Goal: Task Accomplishment & Management: Manage account settings

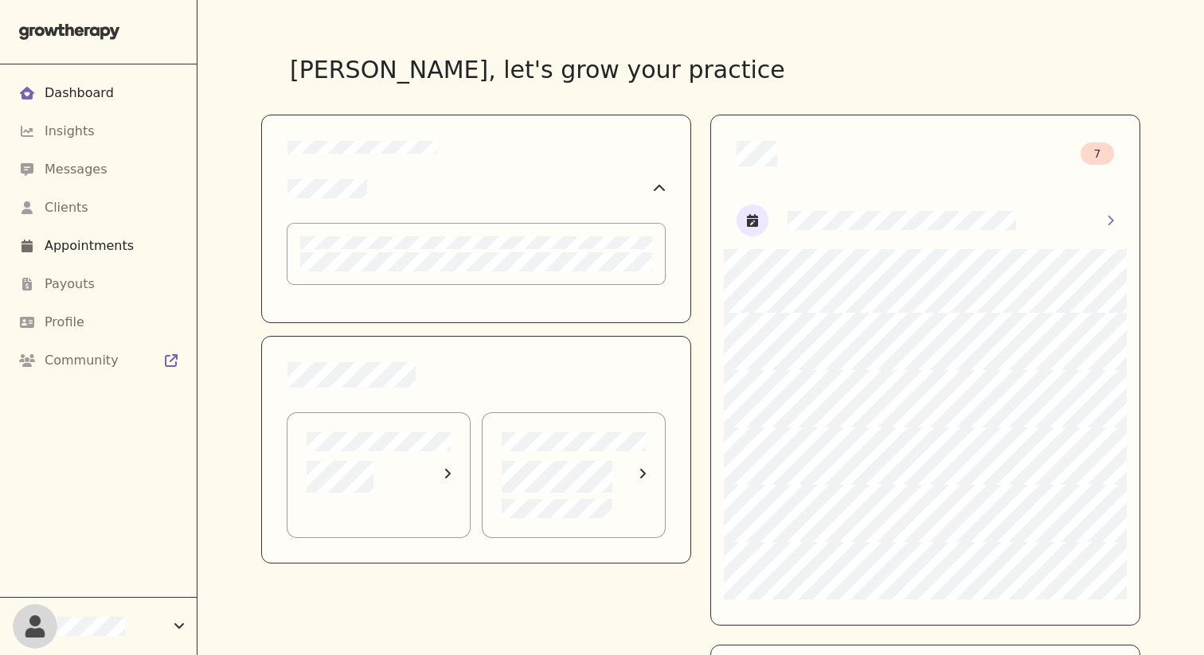
click at [120, 246] on div "Appointments" at bounding box center [89, 245] width 89 height 19
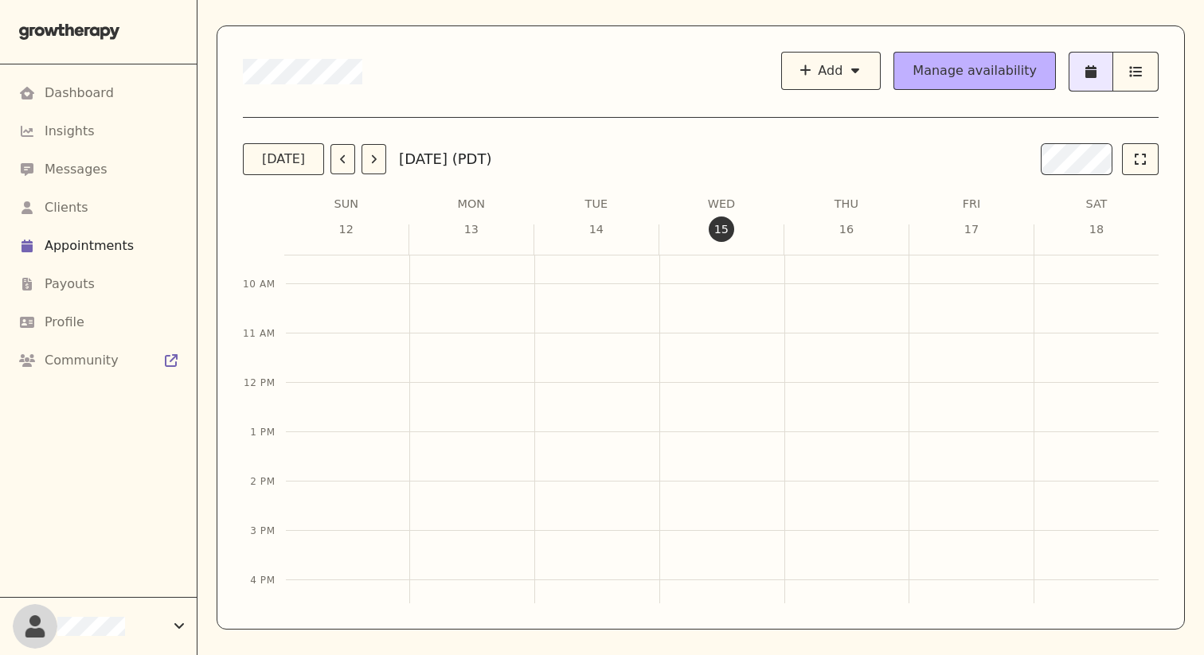
scroll to position [757, 0]
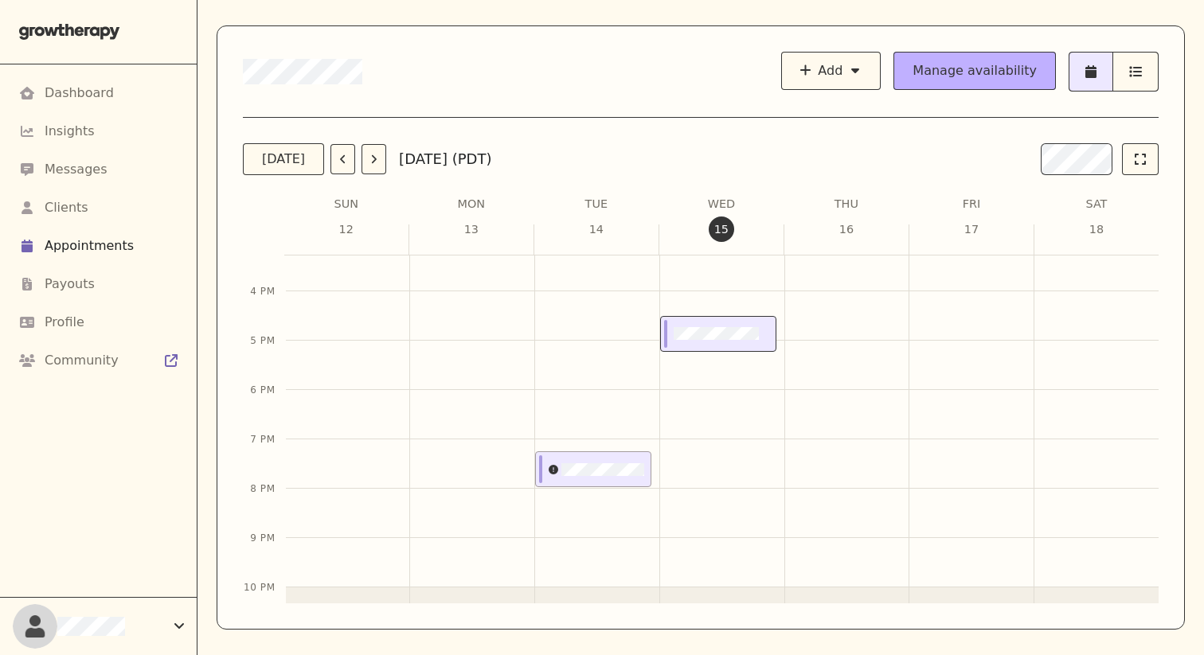
click at [768, 342] on div at bounding box center [715, 334] width 108 height 34
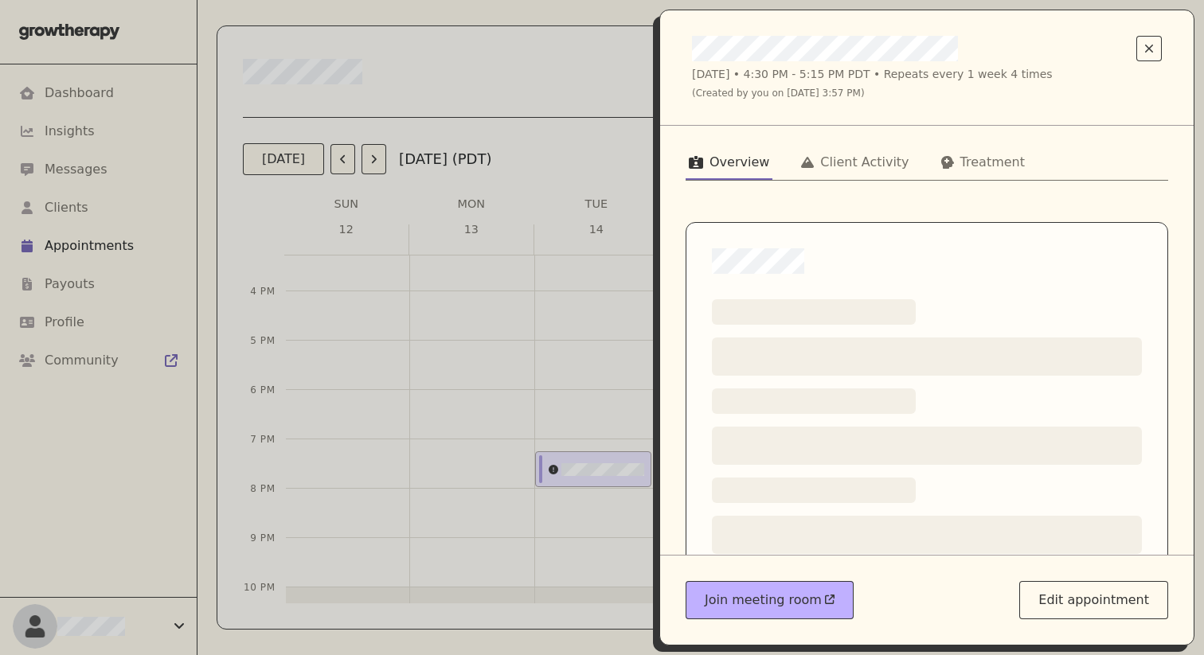
click at [781, 166] on icon at bounding box center [807, 162] width 13 height 11
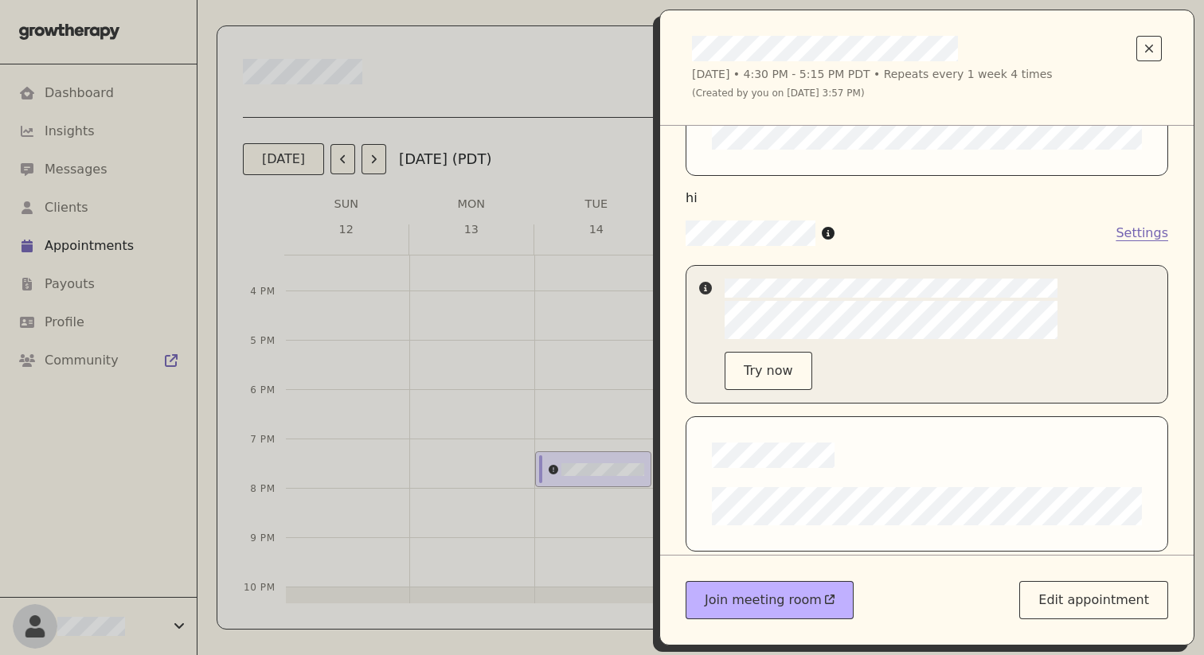
scroll to position [204, 0]
click at [553, 336] on div "Wednesday, Oct 15 • 4:30 PM - 5:15 PM PDT • Repeats every 1 week 4 times (Creat…" at bounding box center [602, 327] width 1204 height 655
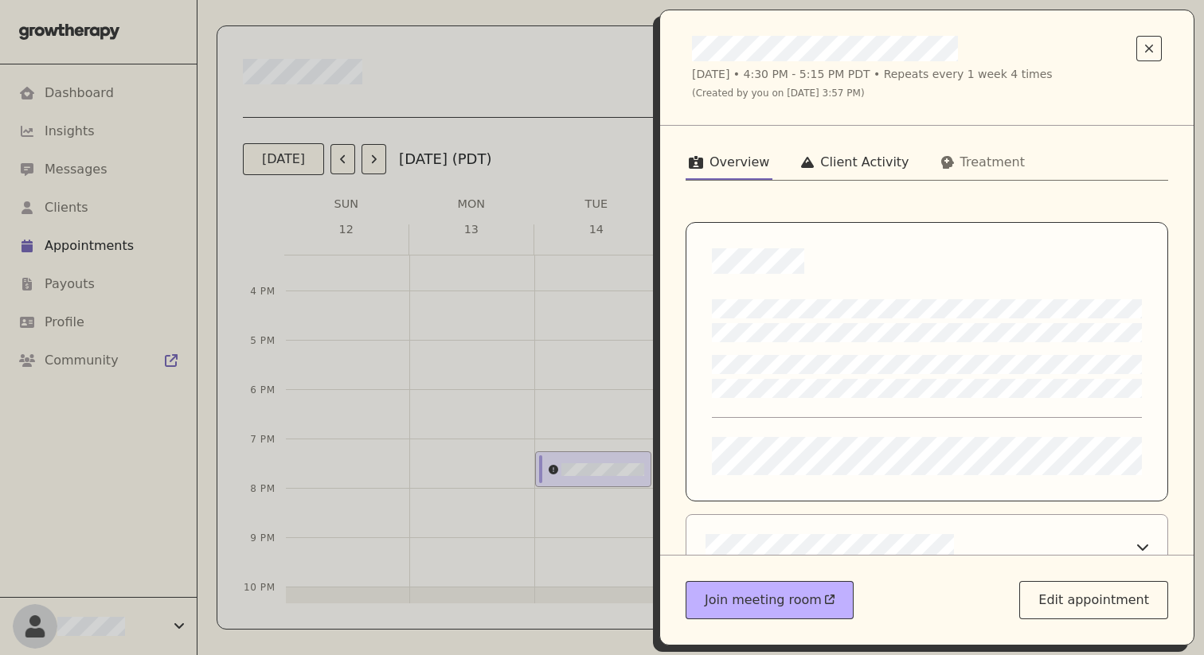
click at [781, 172] on div "Client Activity" at bounding box center [864, 162] width 88 height 19
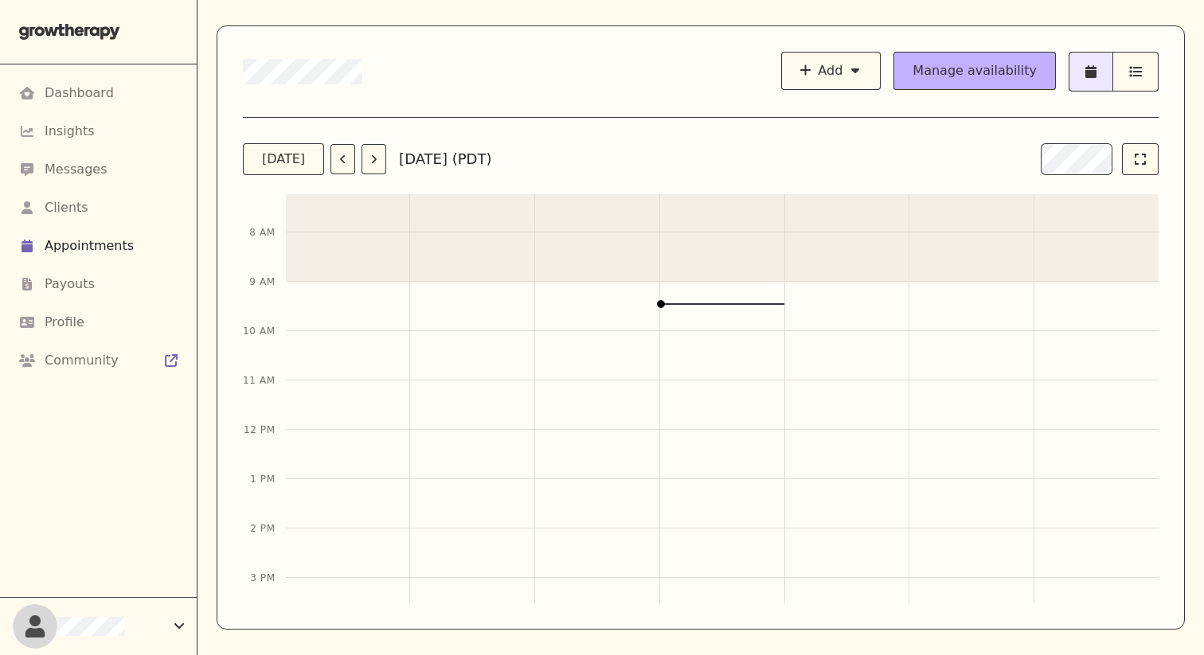
scroll to position [757, 0]
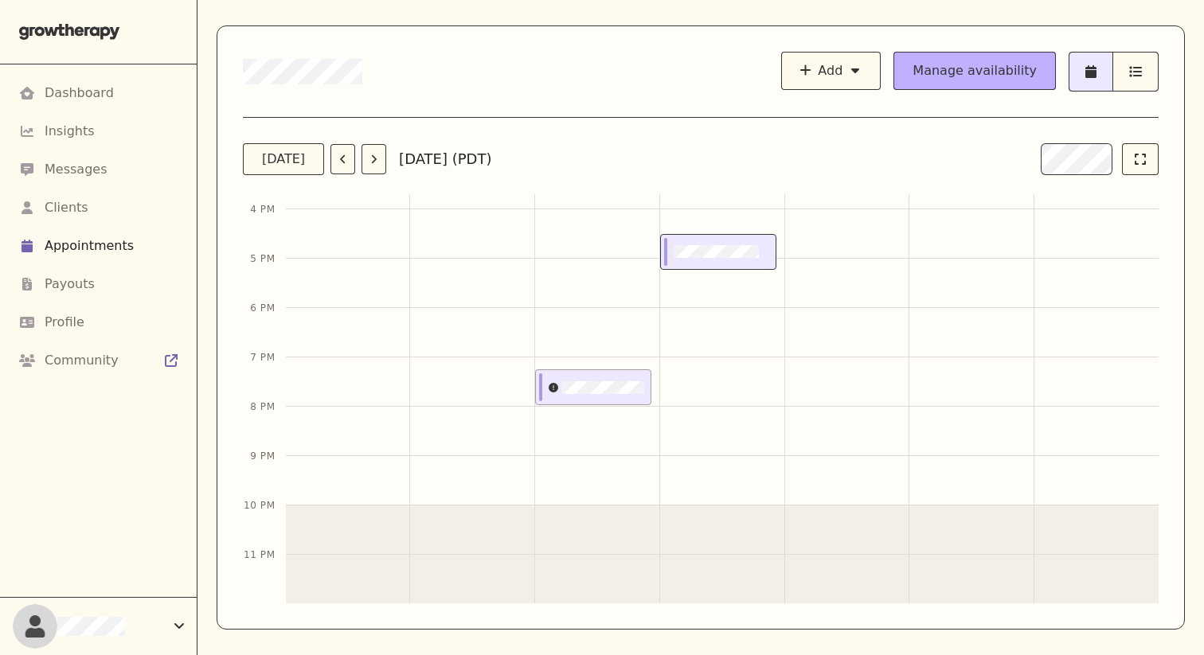
click at [725, 264] on div at bounding box center [715, 252] width 108 height 34
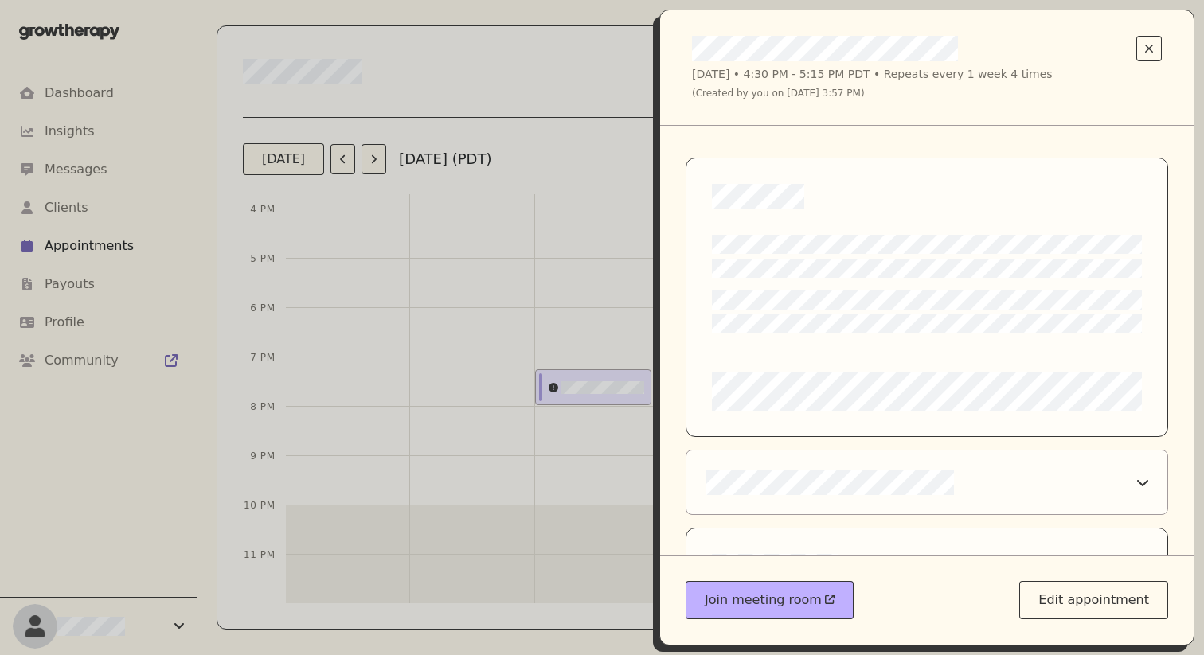
scroll to position [3, 0]
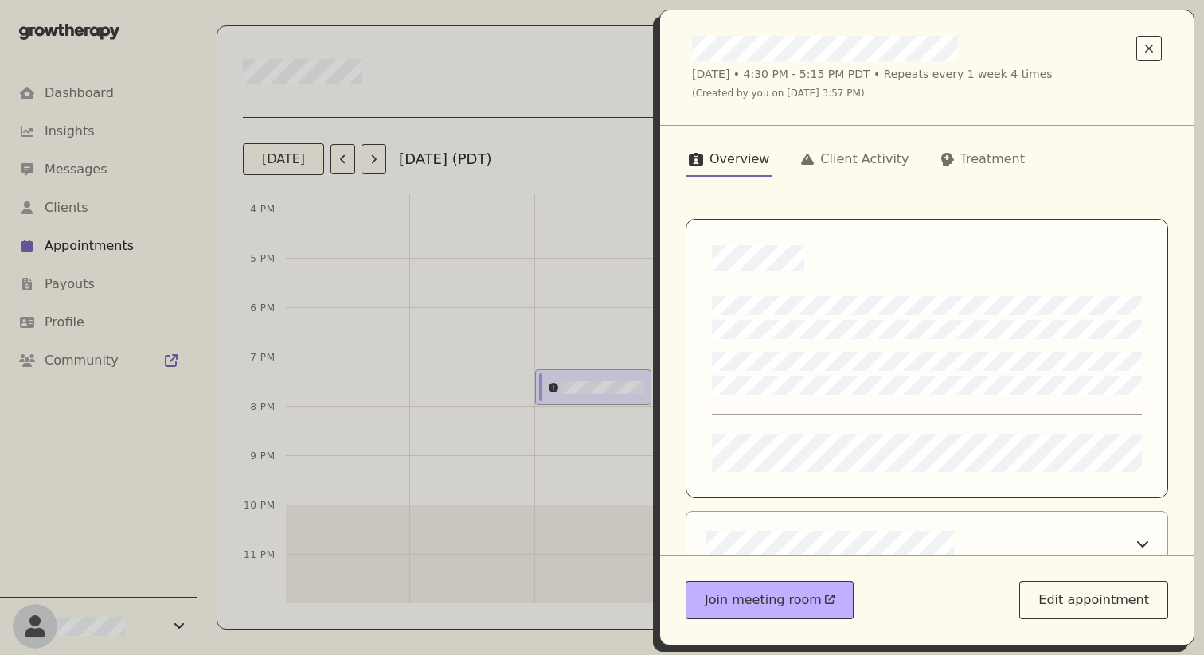
click at [781, 145] on div "Overview Client Activity Treatment Preview View Preview View Preview View Previ…" at bounding box center [927, 340] width 534 height 429
click at [781, 154] on div "Client Activity" at bounding box center [864, 159] width 88 height 19
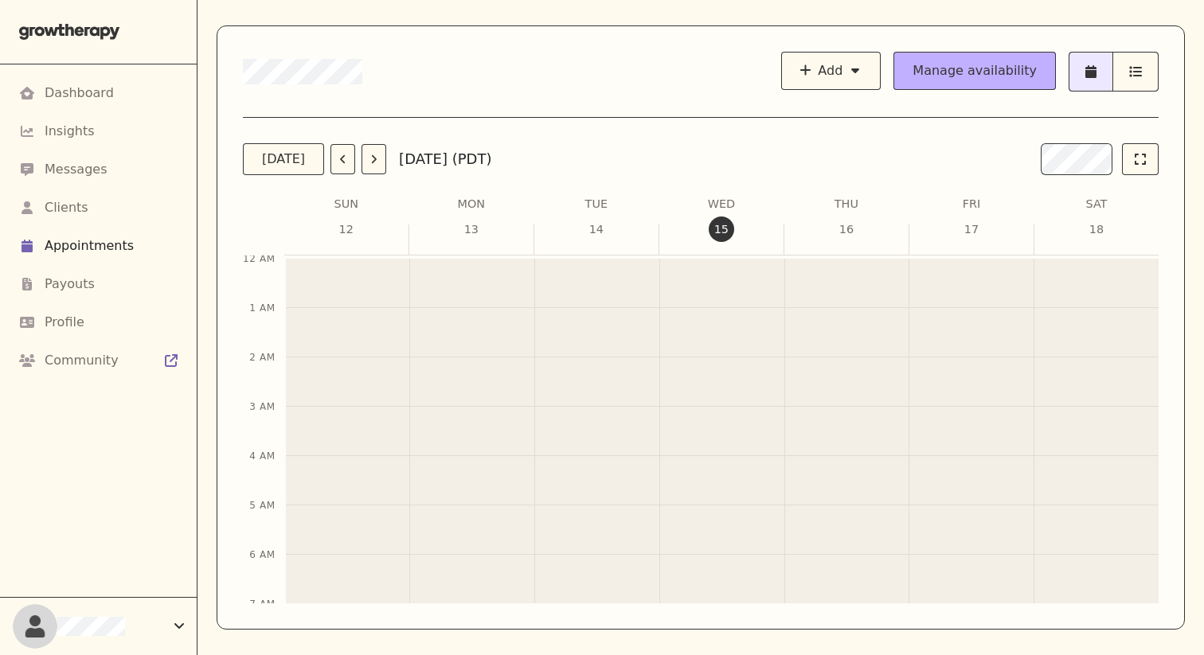
scroll to position [339, 0]
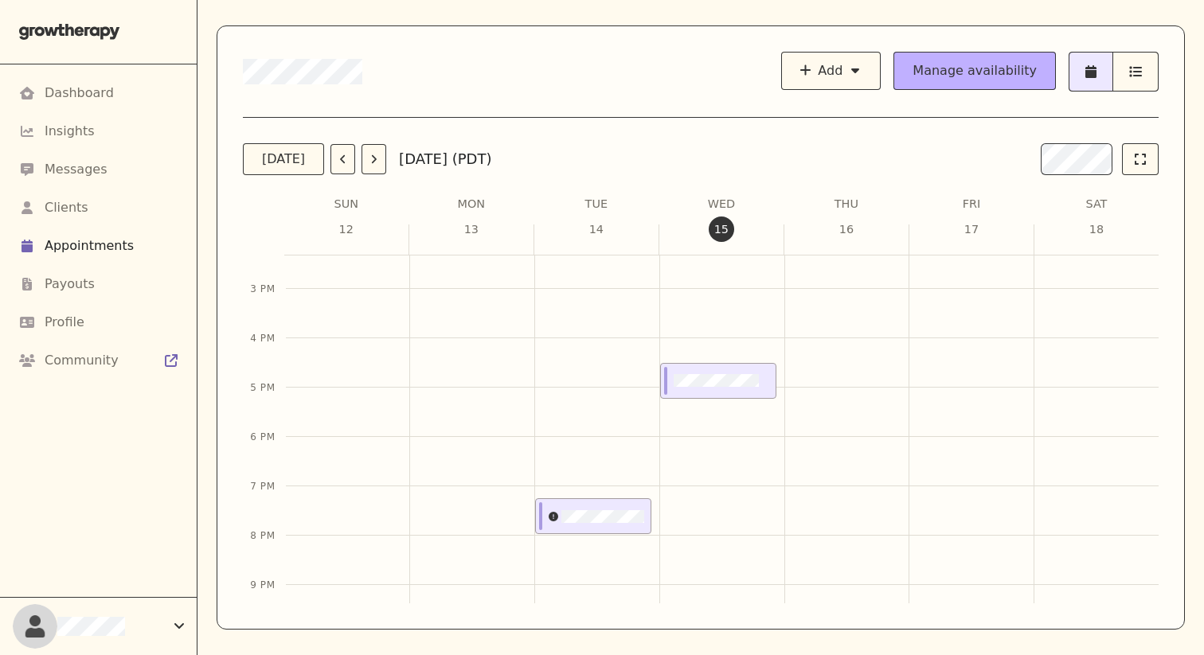
click at [730, 405] on div "4:30 PM – 5:15 PM" at bounding box center [718, 141] width 116 height 1185
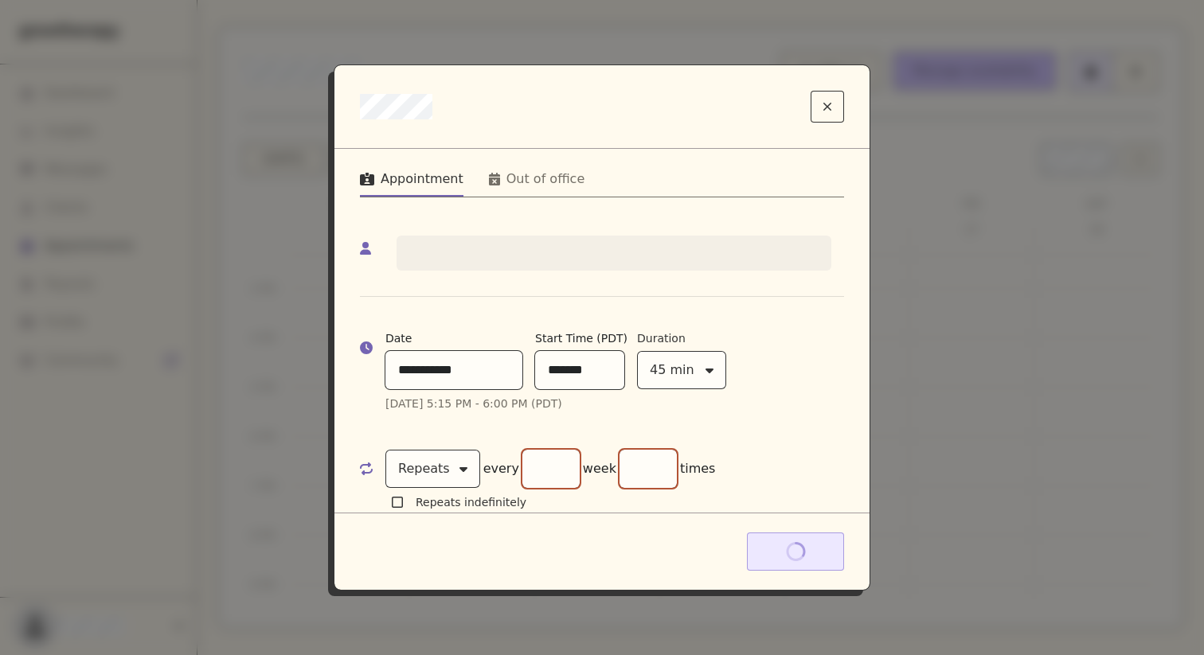
scroll to position [741, 0]
click at [781, 368] on div "**********" at bounding box center [602, 327] width 1204 height 655
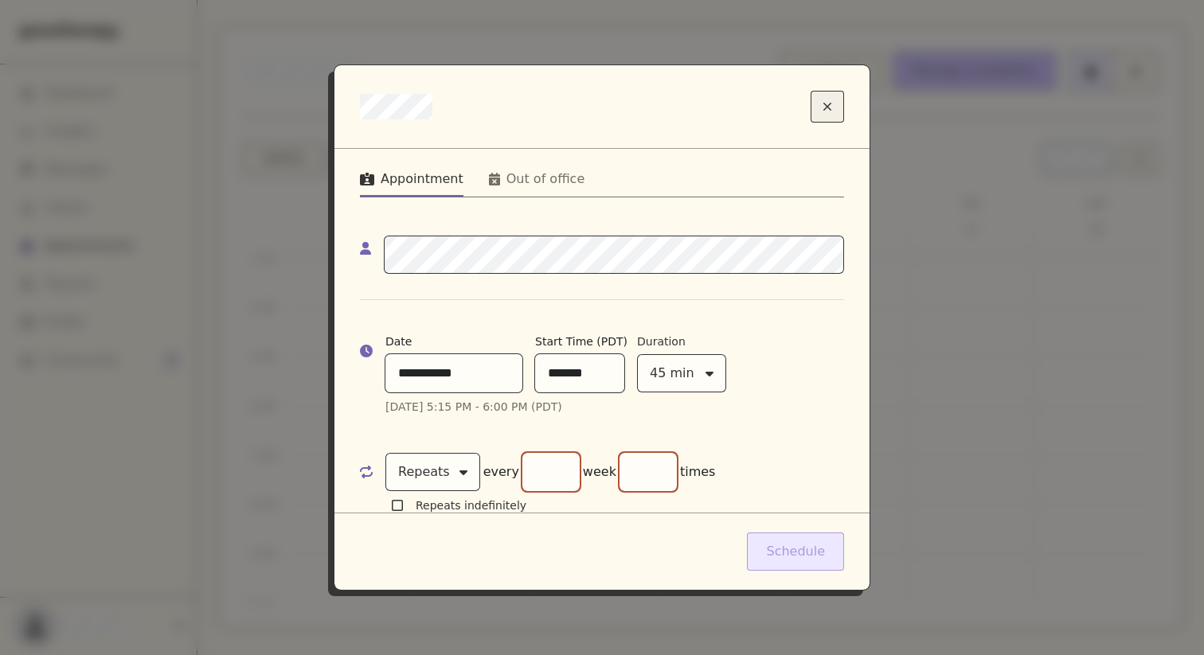
click at [781, 111] on button "Close modal" at bounding box center [827, 107] width 33 height 32
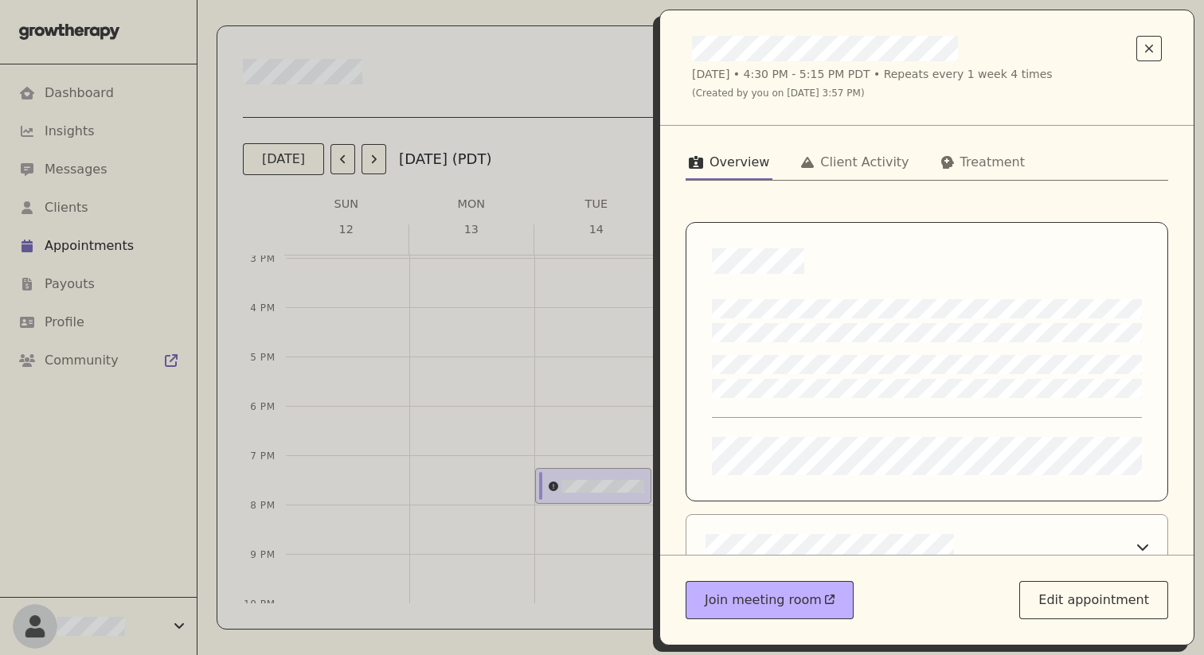
scroll to position [1, 0]
click at [781, 162] on div "Client Activity" at bounding box center [864, 161] width 88 height 19
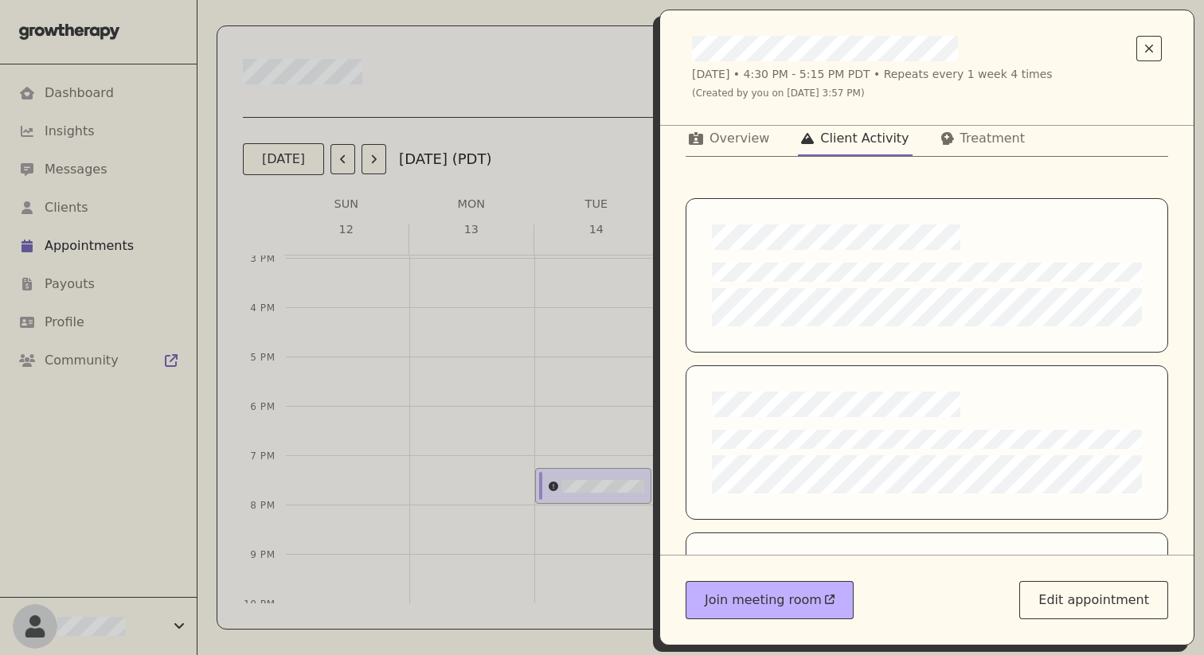
scroll to position [25, 0]
